Goal: Task Accomplishment & Management: Use online tool/utility

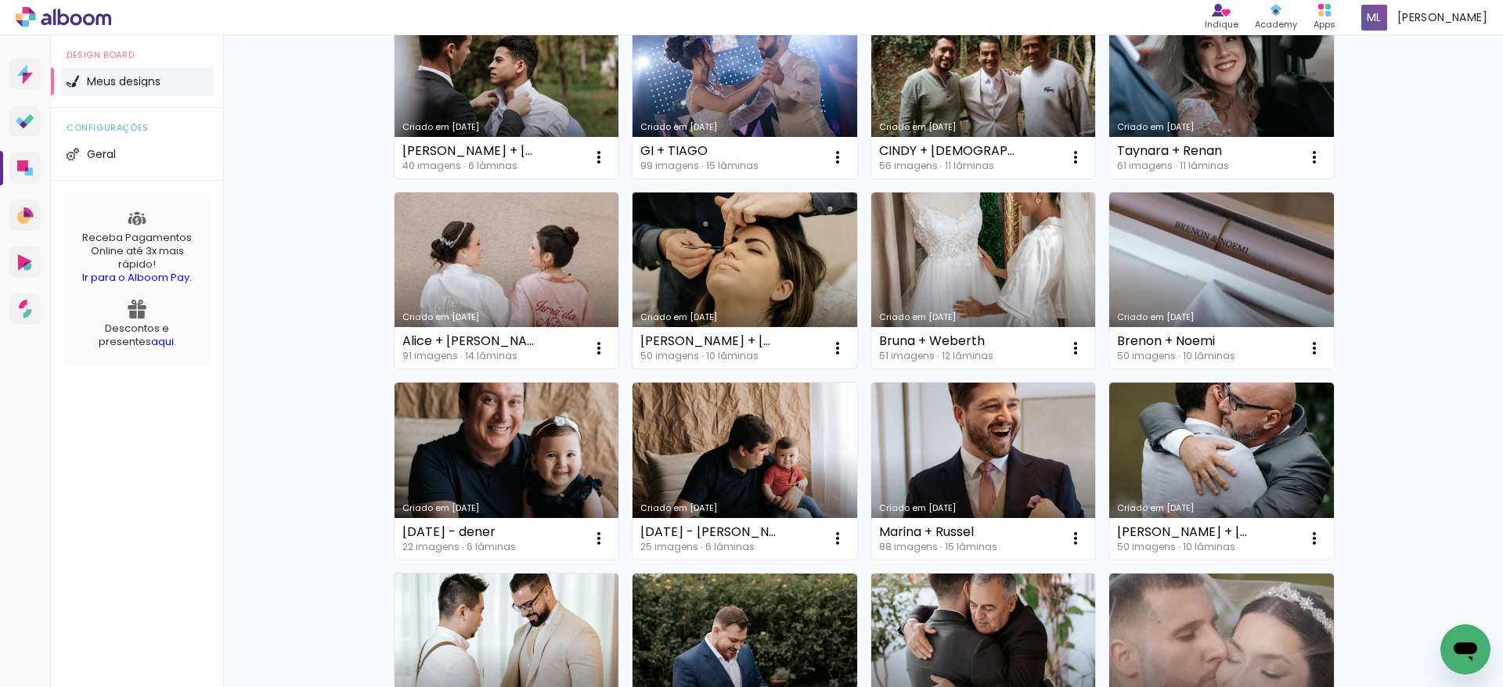
scroll to position [250, 0]
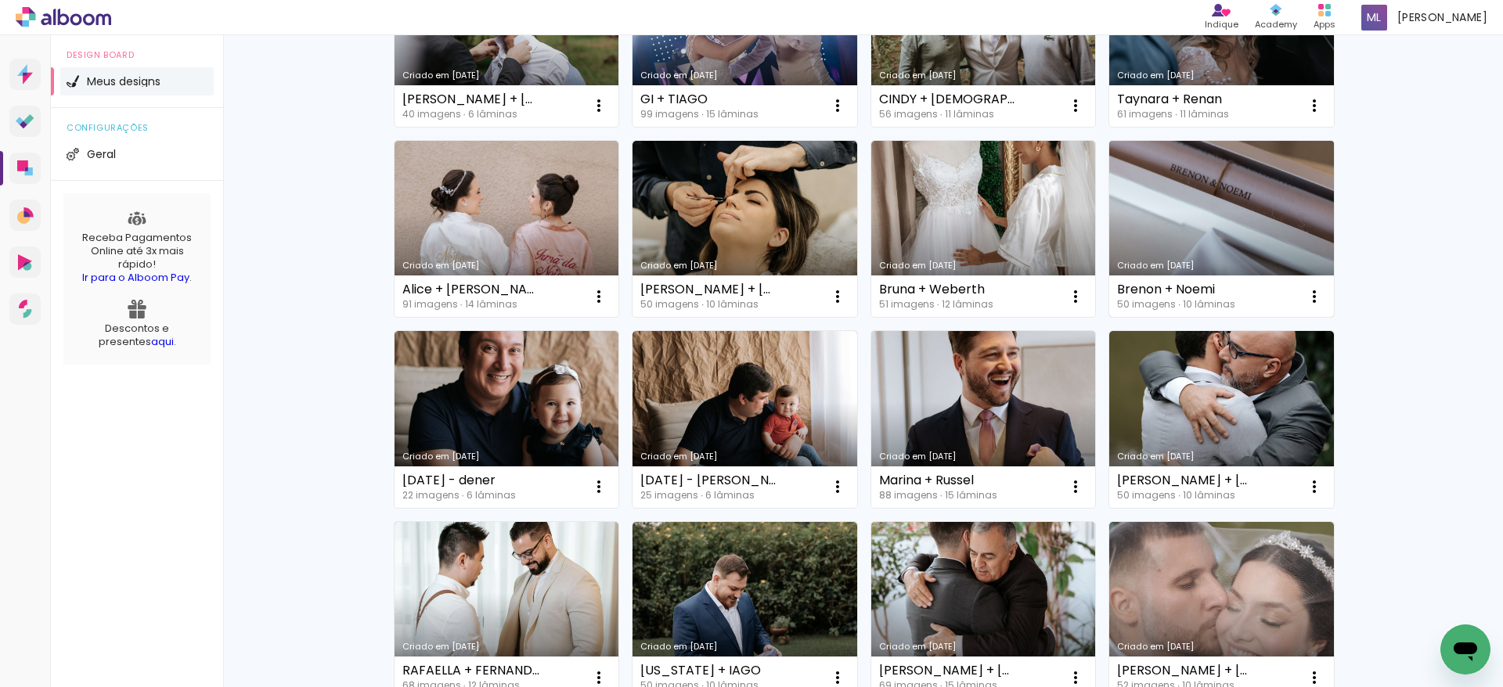
click at [1245, 169] on link "Criado em [DATE]" at bounding box center [1221, 229] width 225 height 177
